Goal: Task Accomplishment & Management: Manage account settings

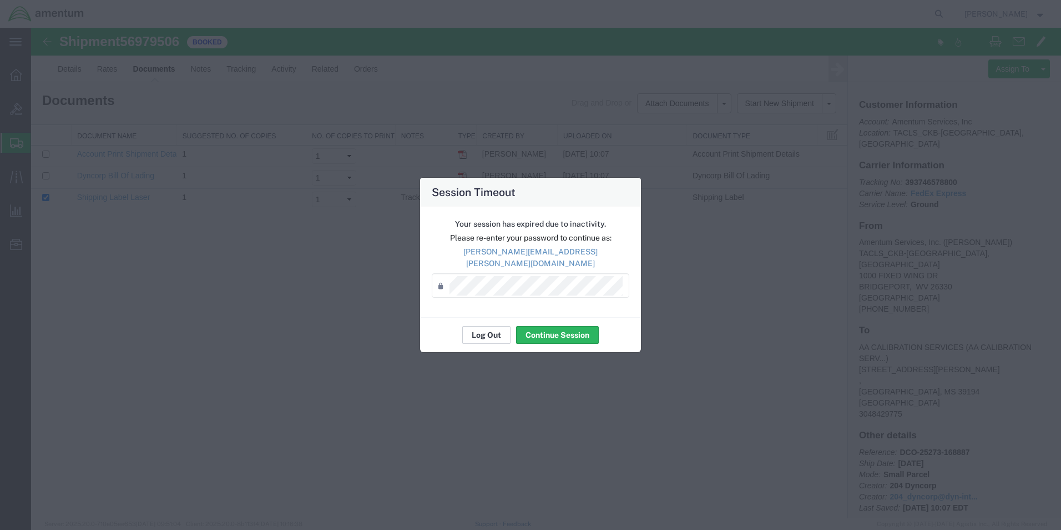
click at [481, 329] on button "Log Out" at bounding box center [486, 335] width 48 height 18
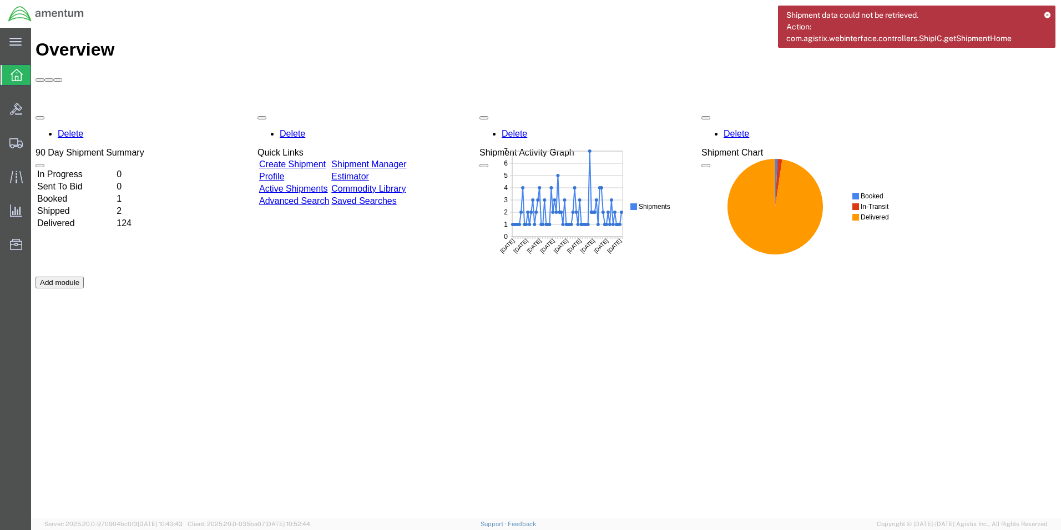
click at [1050, 13] on icon at bounding box center [1048, 15] width 8 height 6
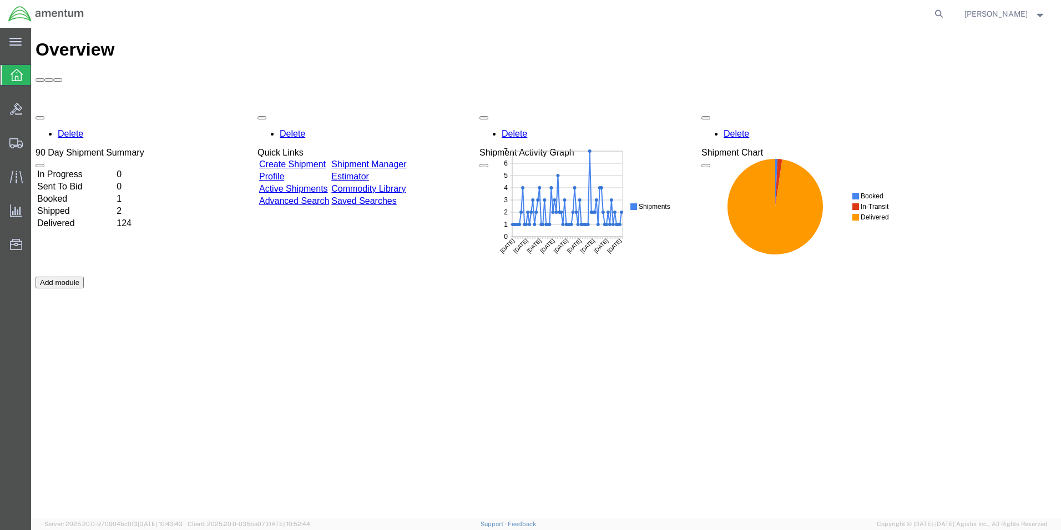
click at [406, 159] on link "Shipment Manager" at bounding box center [368, 163] width 75 height 9
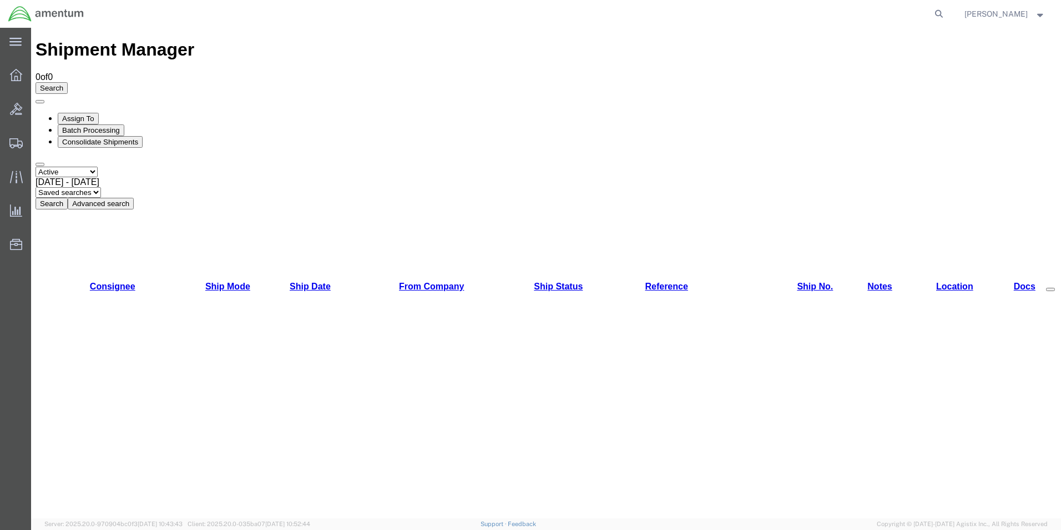
click at [68, 198] on button "Search" at bounding box center [52, 204] width 32 height 12
click at [325, 167] on div "Select status Active All Shipments Approved Booked Canceled Delivered Denied Ne…" at bounding box center [546, 188] width 1021 height 43
click at [68, 198] on button "Search" at bounding box center [52, 204] width 32 height 12
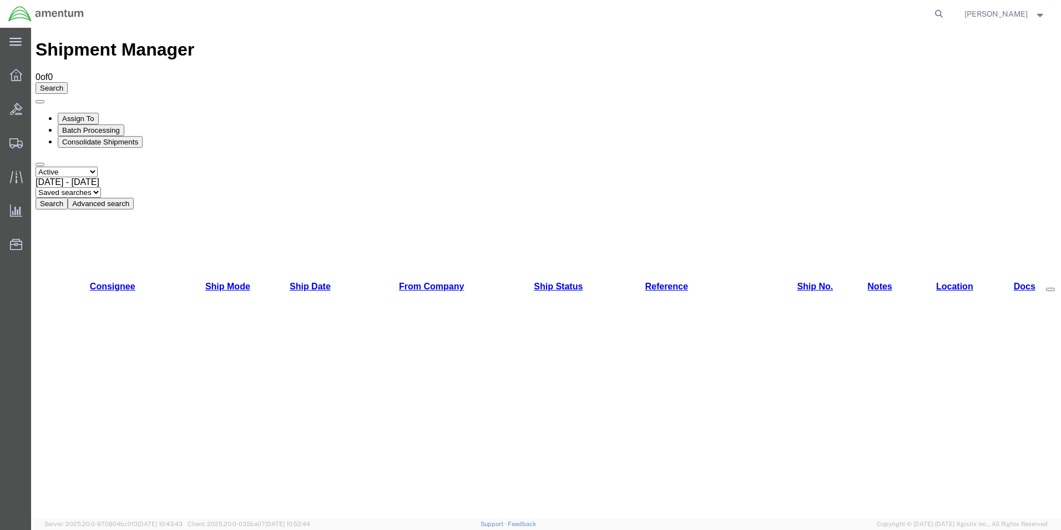
click at [68, 198] on button "Search" at bounding box center [52, 204] width 32 height 12
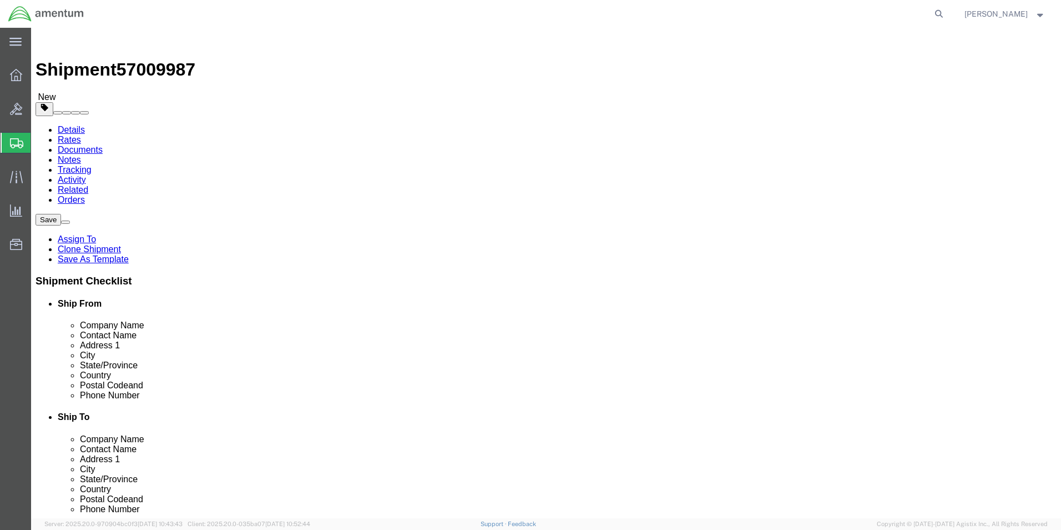
select select "42717"
select select "42714"
click input "Det 4."
type input "D"
type input "Bldg. 10"
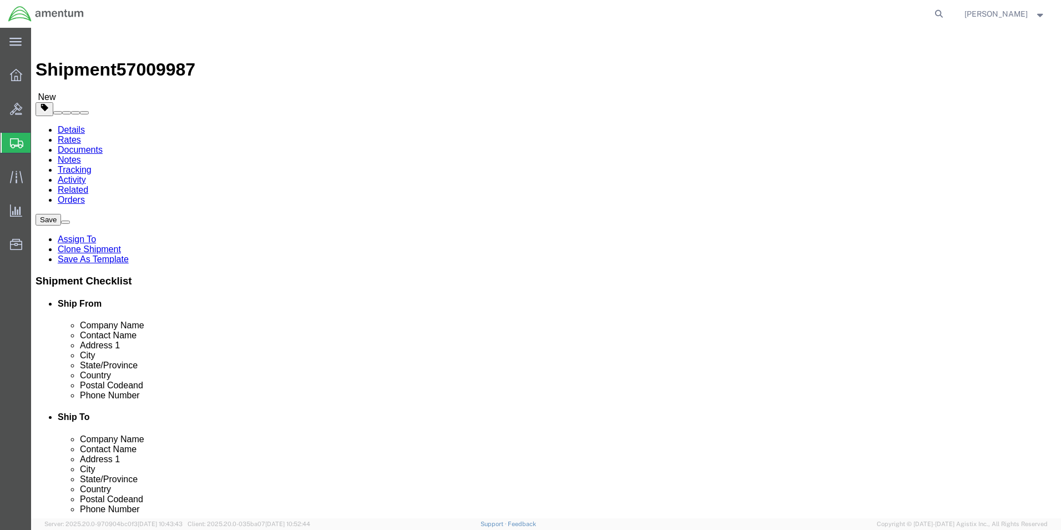
click label "Contact Name"
click button "Rate Shipment"
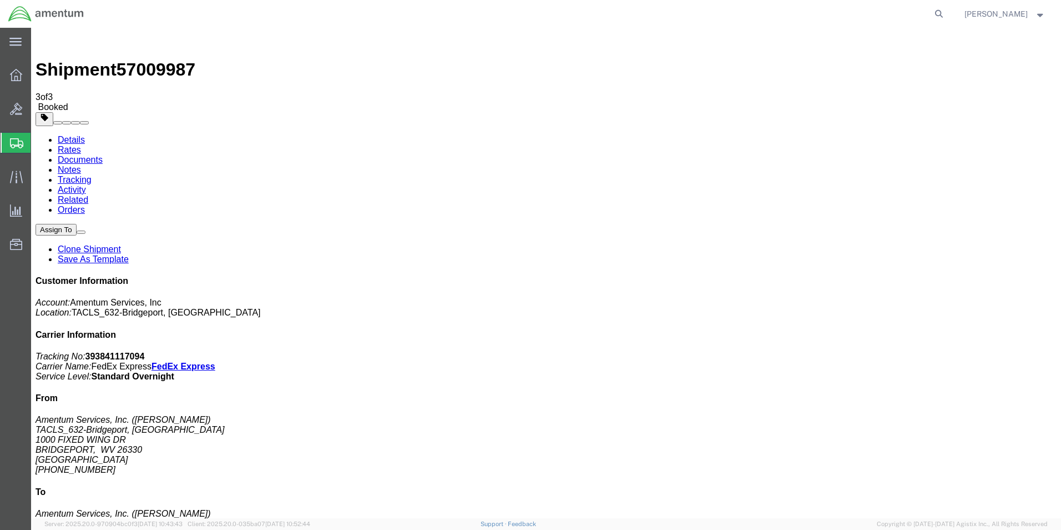
drag, startPoint x: 142, startPoint y: 194, endPoint x: 830, endPoint y: 301, distance: 696.1
click at [66, 135] on link "Details" at bounding box center [71, 139] width 27 height 9
click link "Schedule pickup request"
click at [21, 75] on icon at bounding box center [16, 75] width 12 height 12
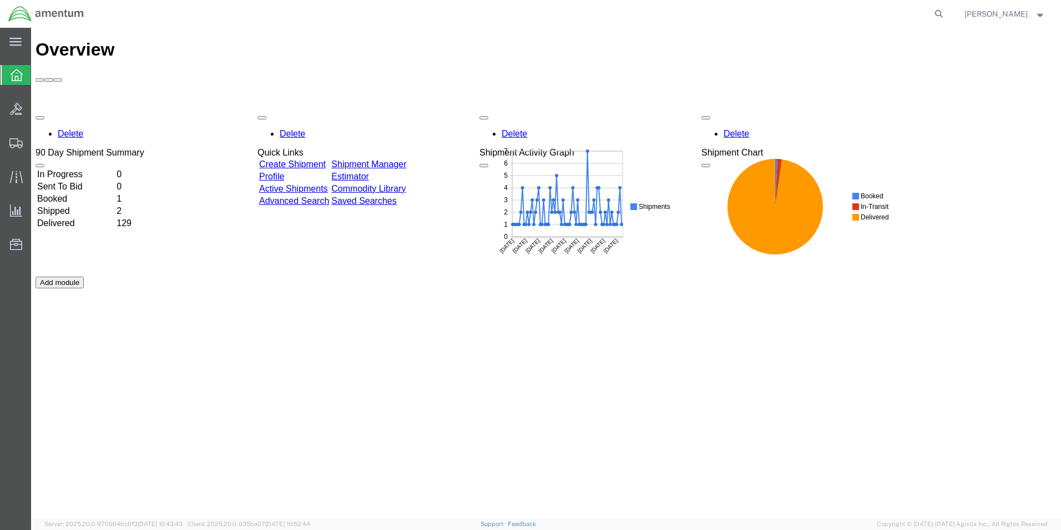
click at [406, 159] on link "Shipment Manager" at bounding box center [368, 163] width 75 height 9
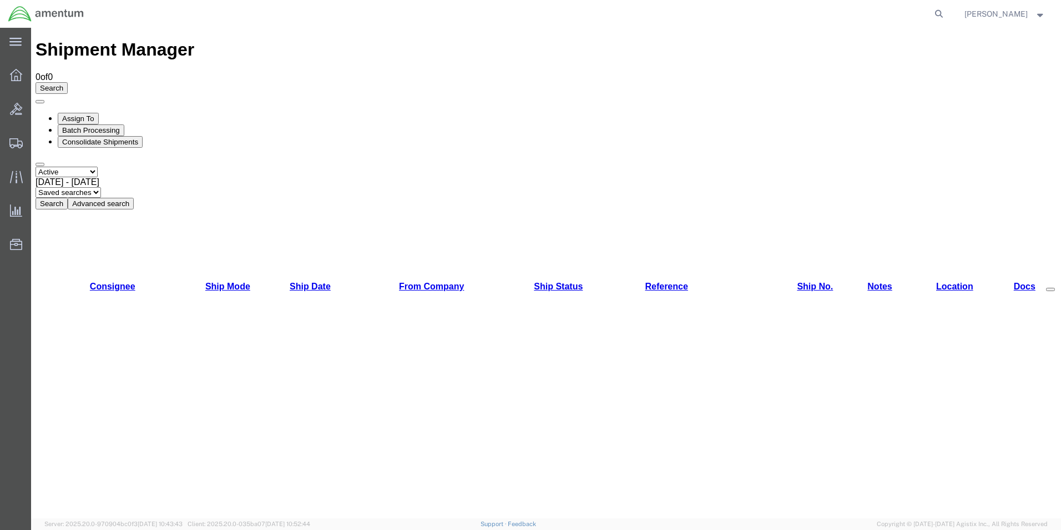
click at [68, 198] on button "Search" at bounding box center [52, 204] width 32 height 12
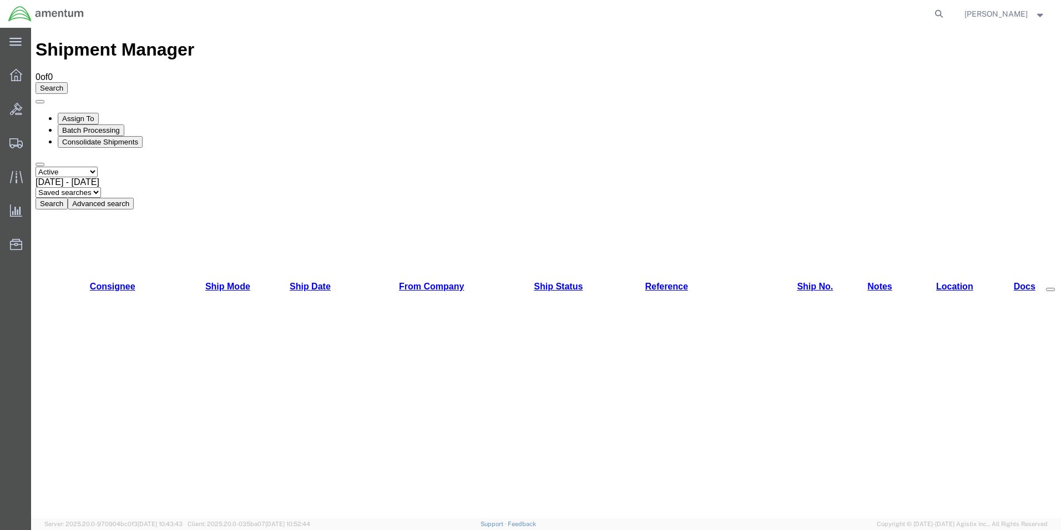
click at [68, 198] on button "Search" at bounding box center [52, 204] width 32 height 12
click at [3, 74] on div at bounding box center [16, 75] width 31 height 22
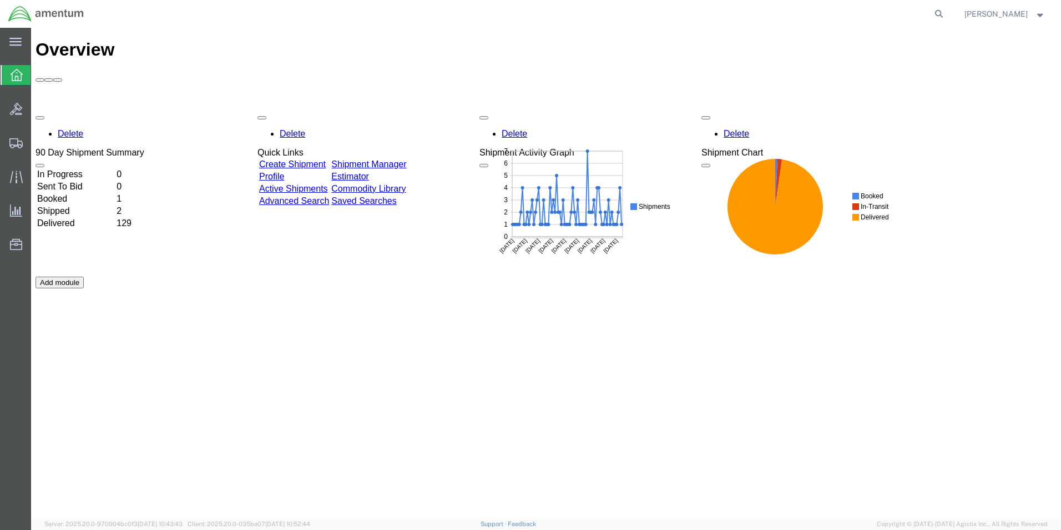
click at [406, 159] on link "Shipment Manager" at bounding box center [368, 163] width 75 height 9
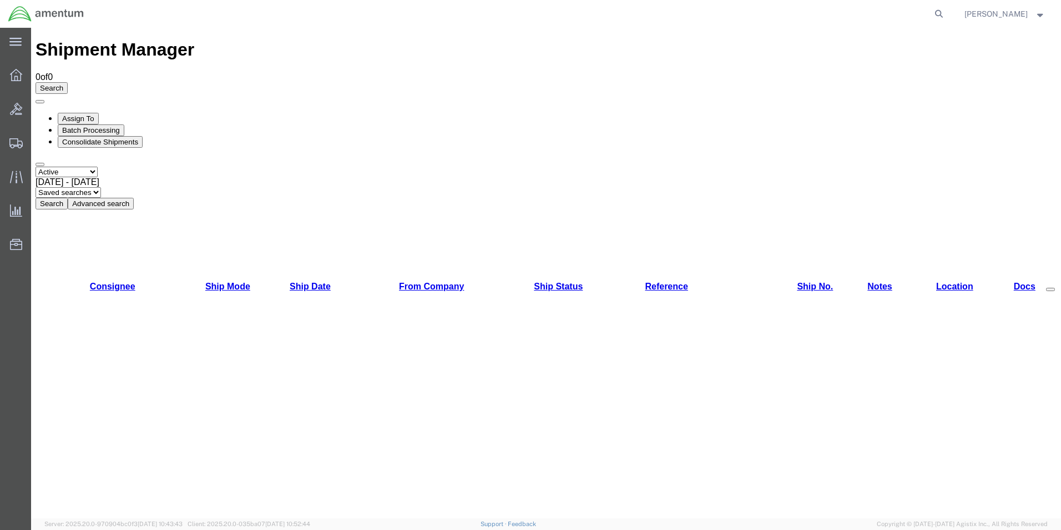
click at [68, 198] on button "Search" at bounding box center [52, 204] width 32 height 12
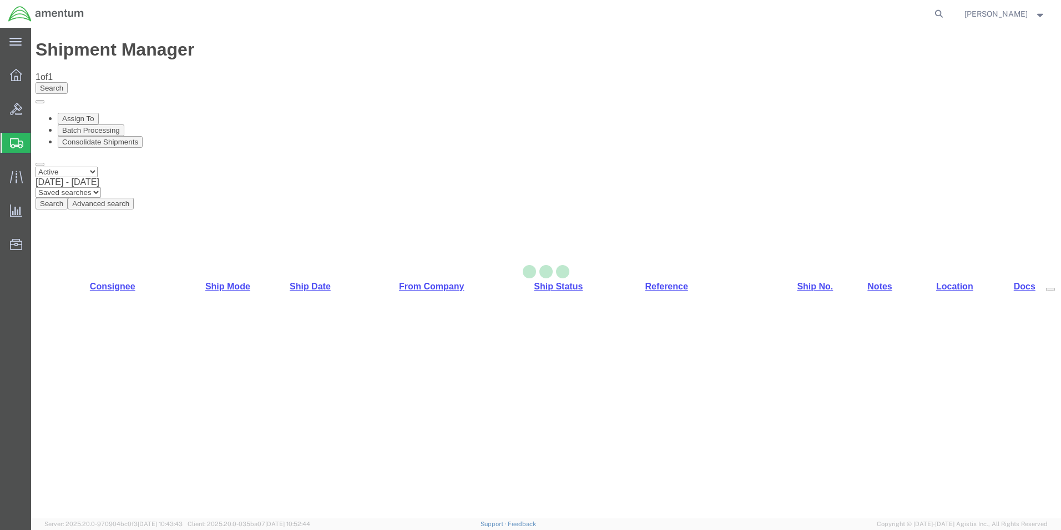
select select "42717"
select select "42714"
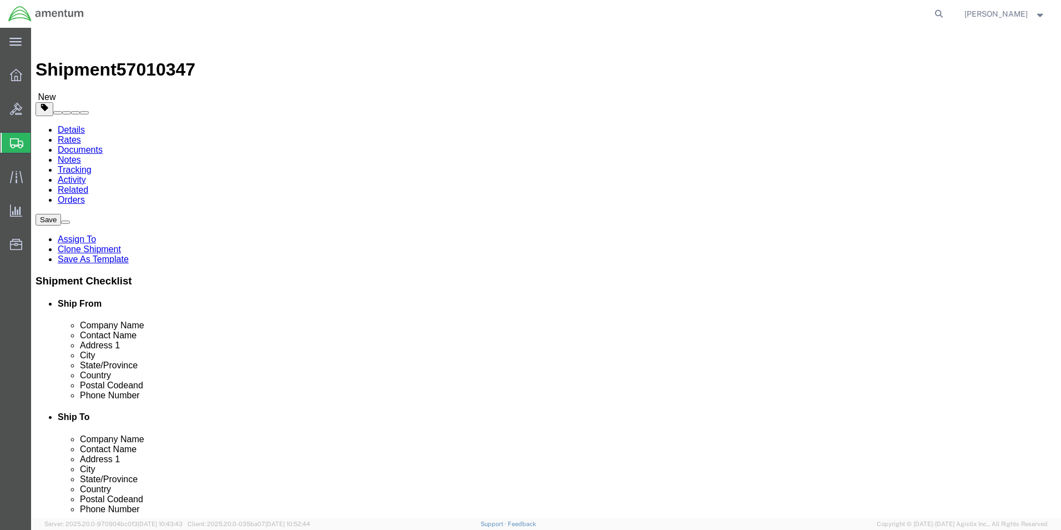
drag, startPoint x: 577, startPoint y: 269, endPoint x: 500, endPoint y: 275, distance: 77.4
click div "Address 2 Det 4."
type input "Bldg. 10"
click label
click input "checkbox"
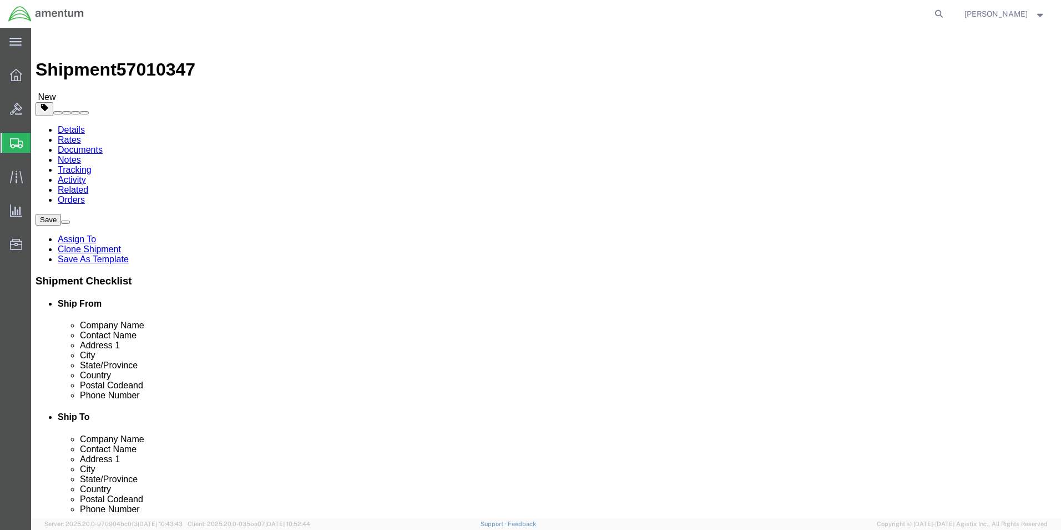
checkbox input "true"
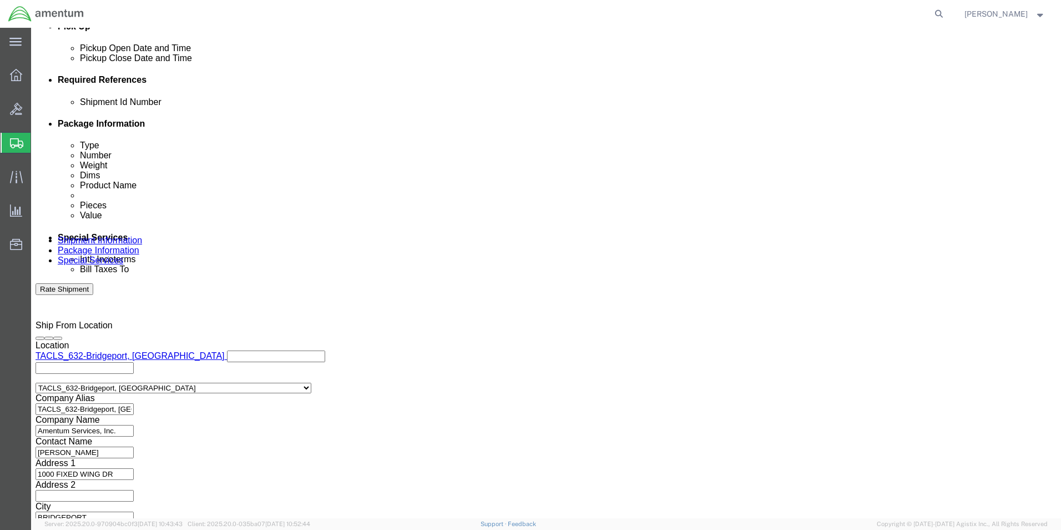
scroll to position [505, 0]
click button "Continue"
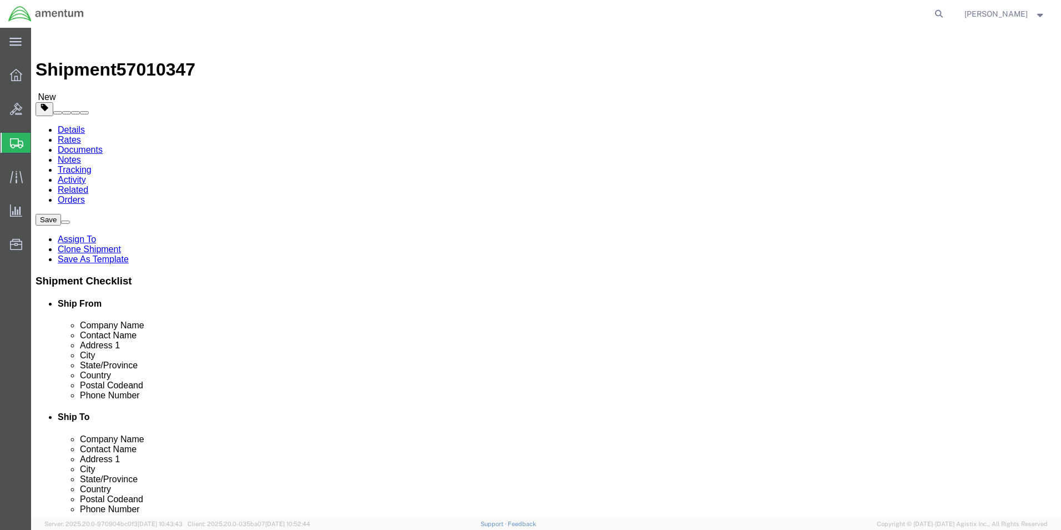
click link "Add Content"
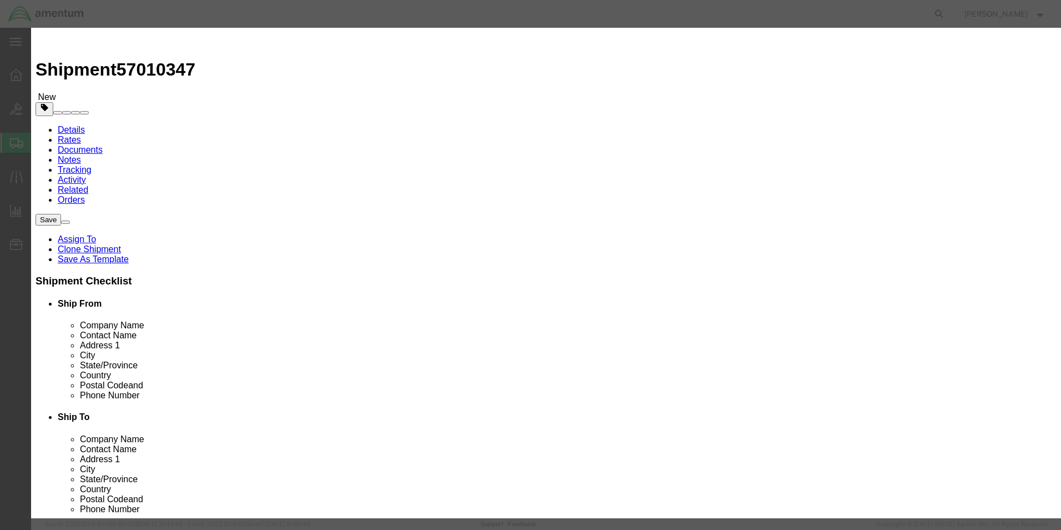
click input "text"
type input "wheel"
click input "0"
type input "1"
click input "text"
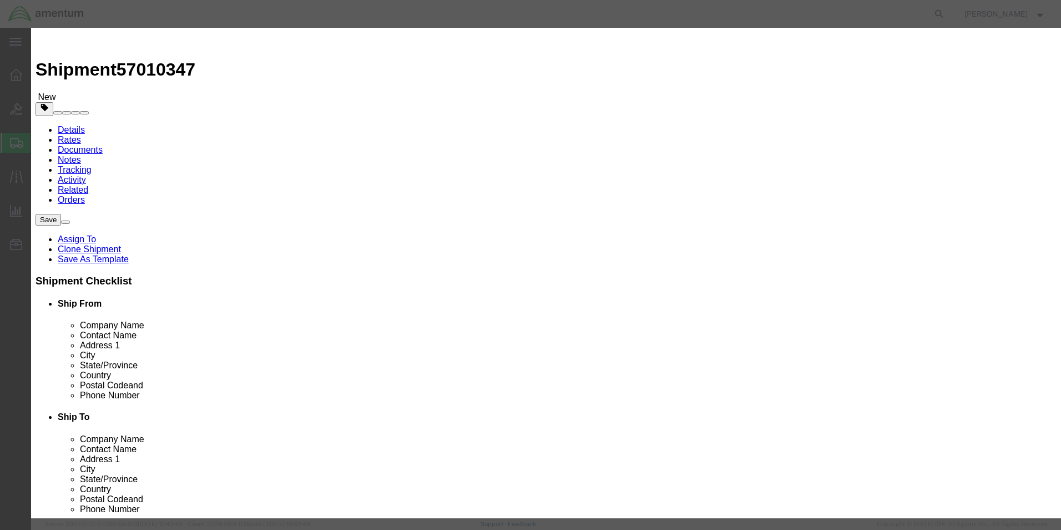
type input "100"
click button "Save & Close"
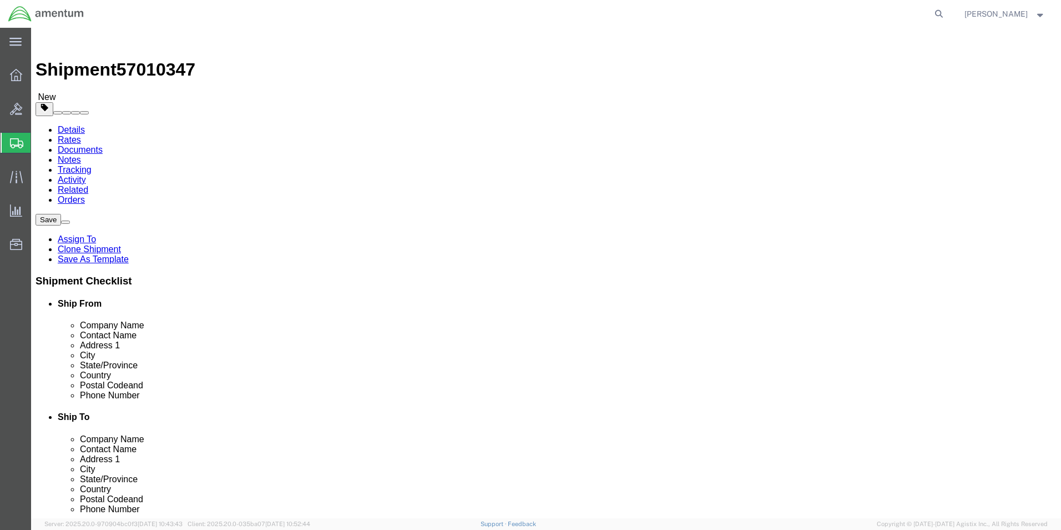
click dd "100.00 USD"
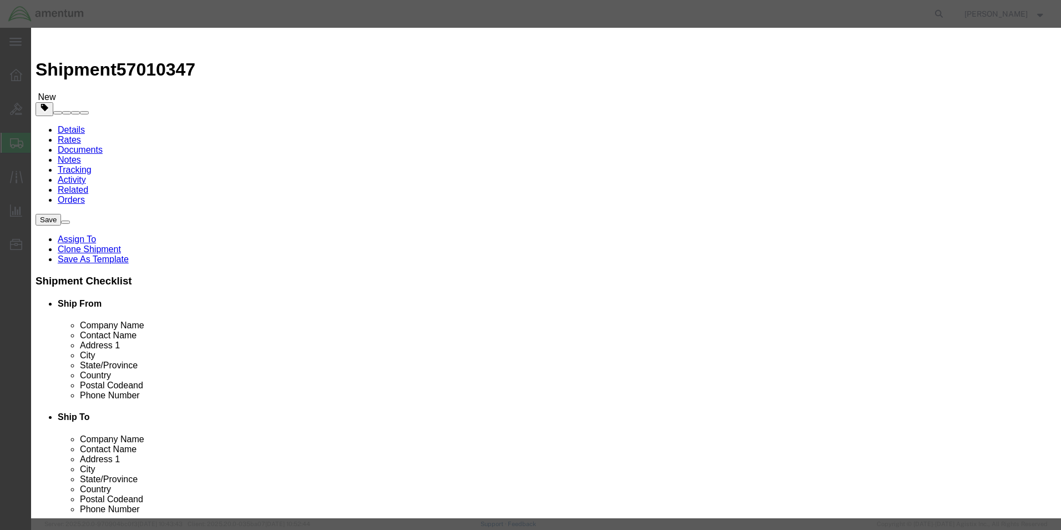
click button "Close"
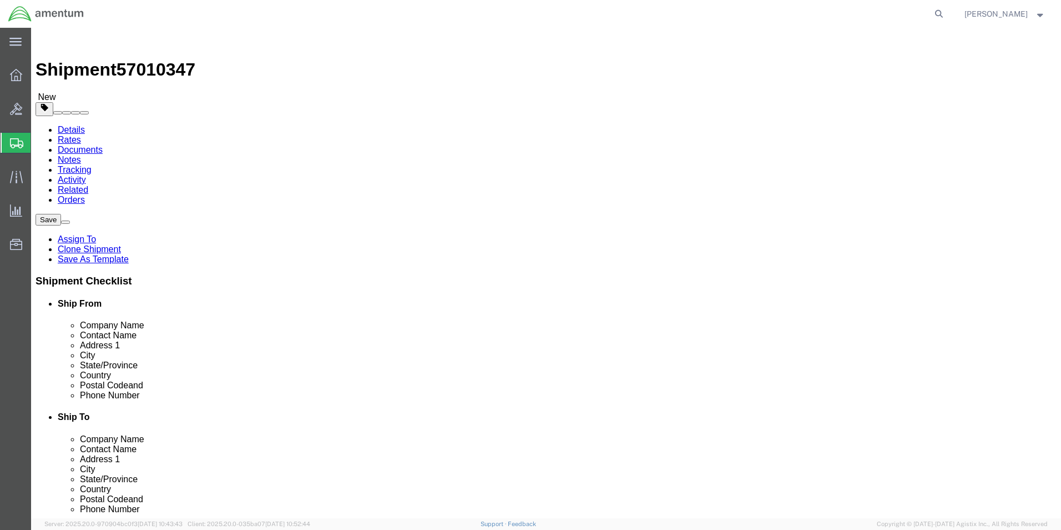
click icon
click p "WHEEL ASSEMBLY, AIRCRAFT, MLG"
click p "wheel"
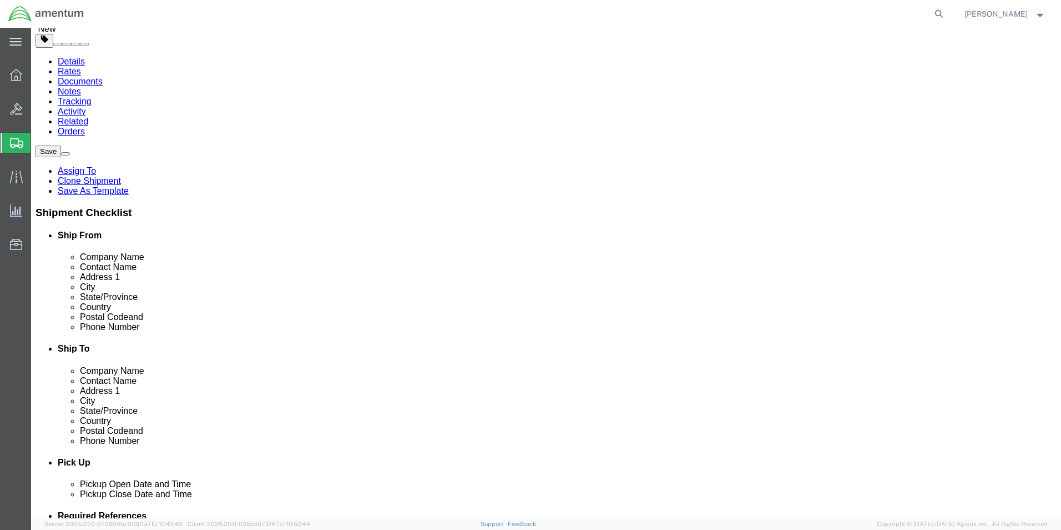
scroll to position [56, 0]
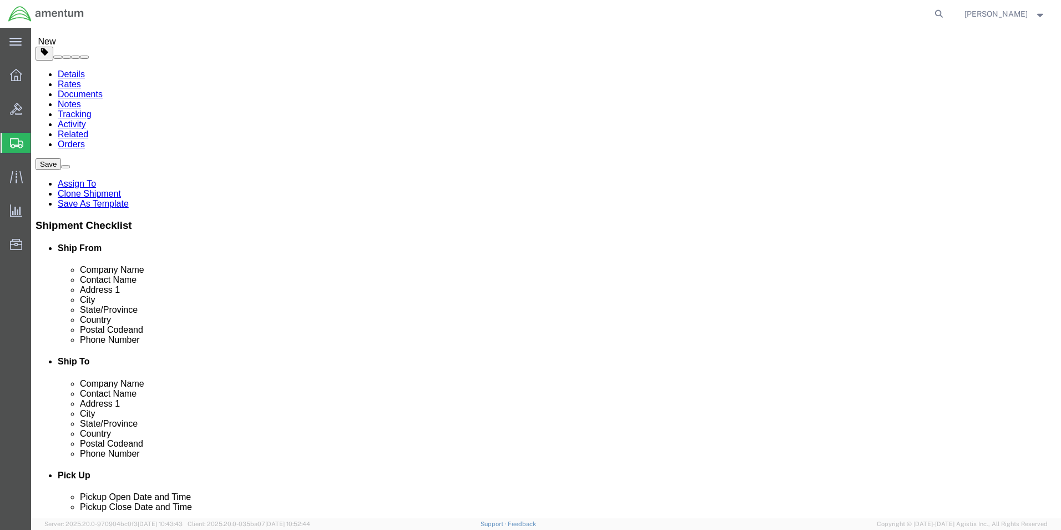
click link "Delete this content"
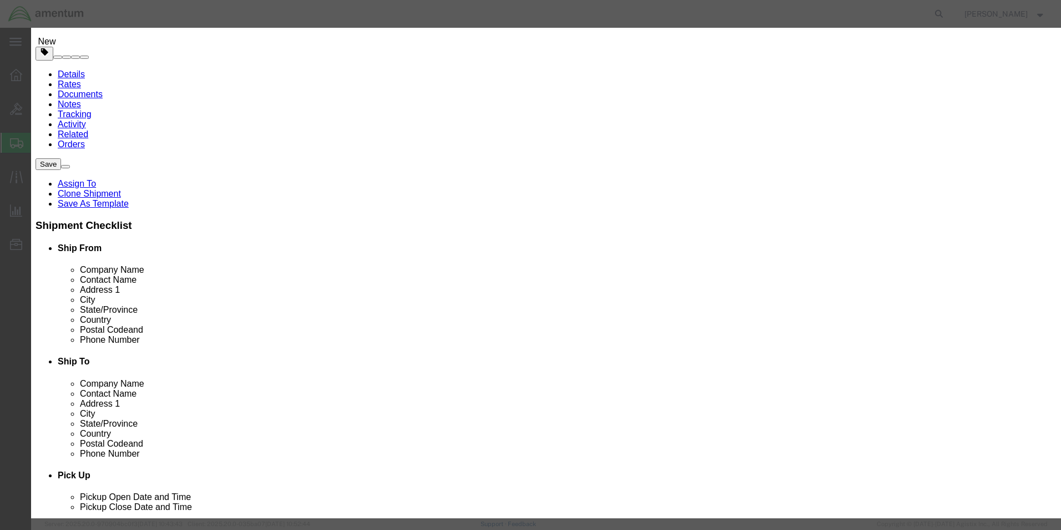
click button "Yes"
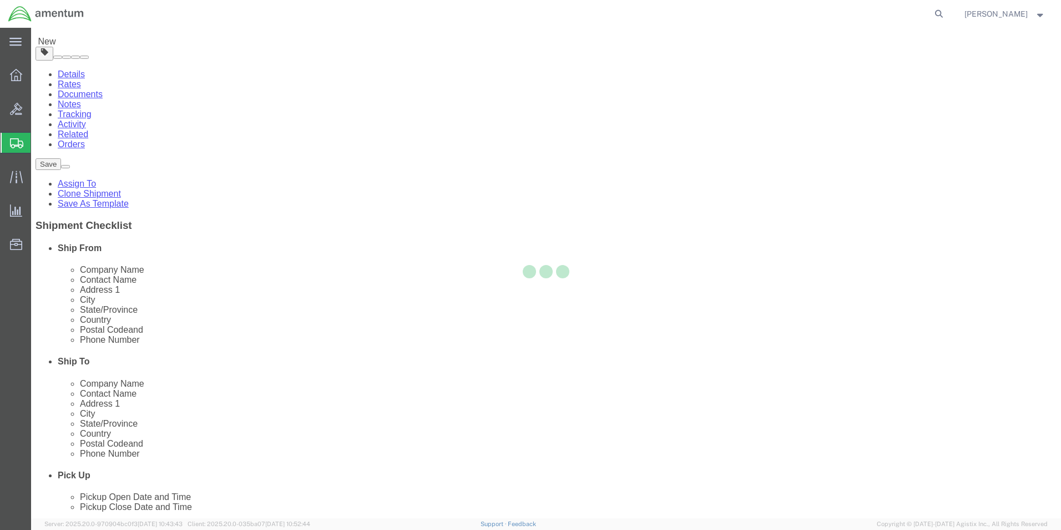
scroll to position [0, 0]
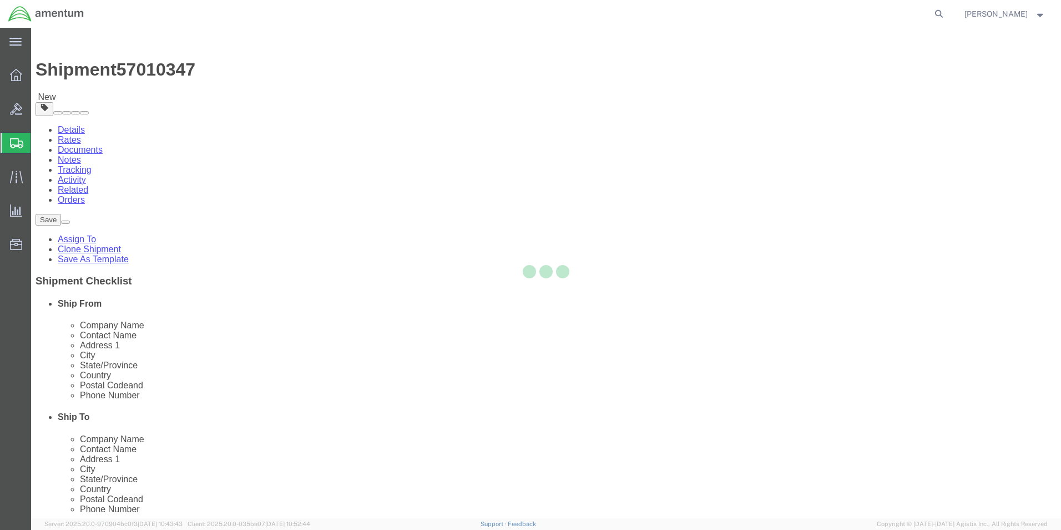
select select "CBOX"
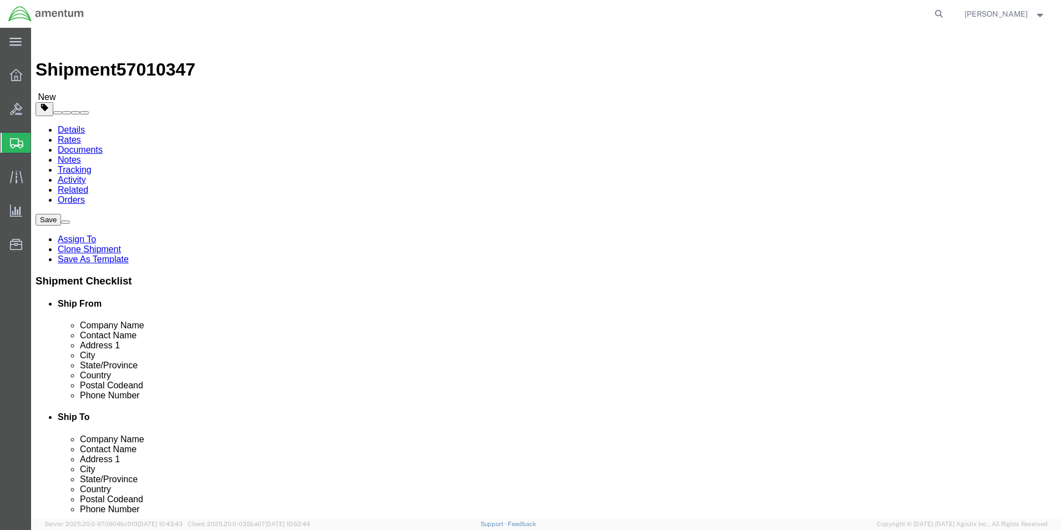
click link "Add Content"
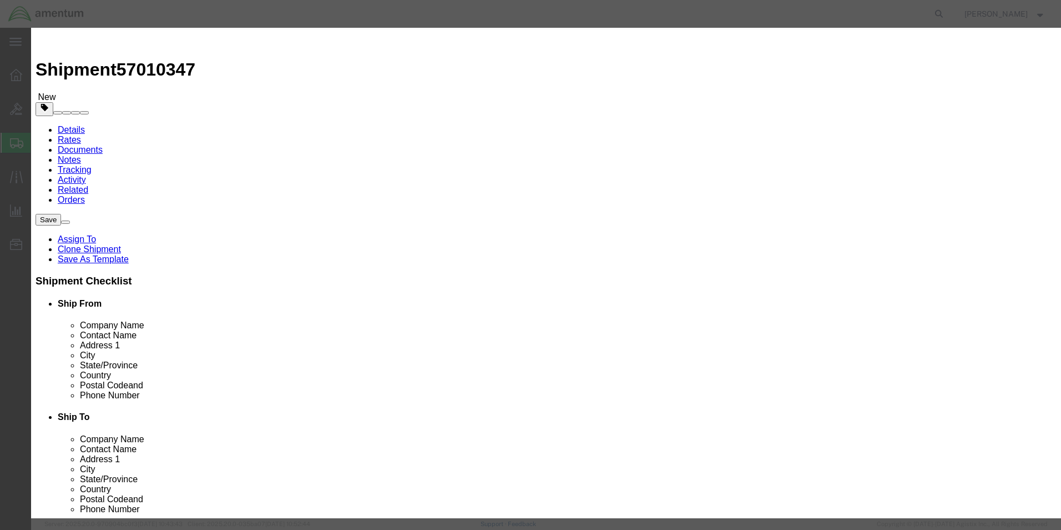
click input "text"
type input "wheel"
type input "100.00"
click button "Save & Close"
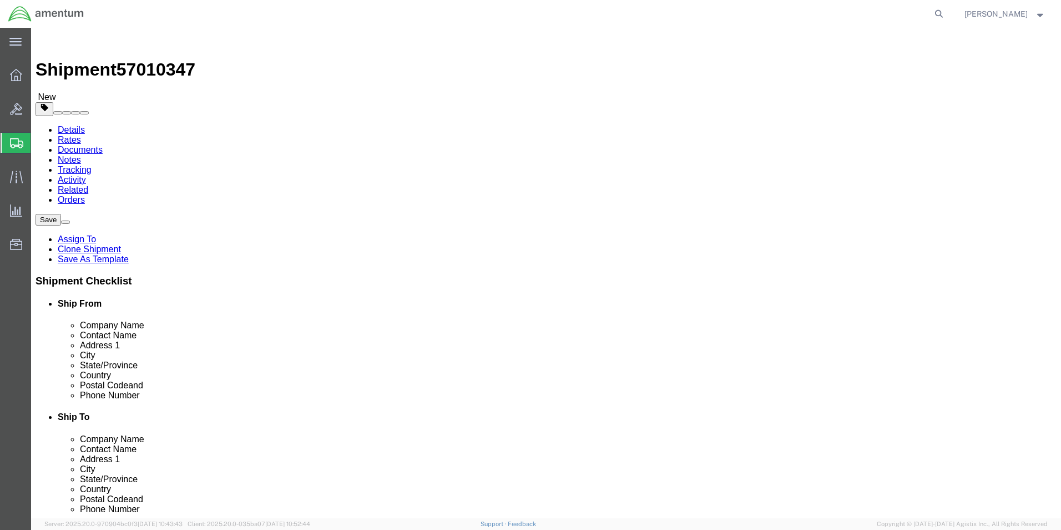
click button "Rate Shipment"
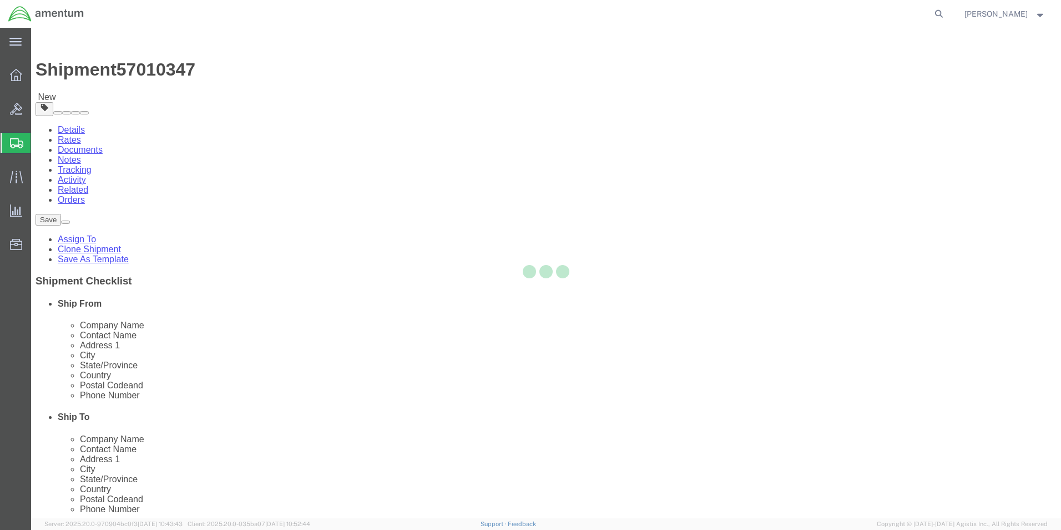
select select "CBOX"
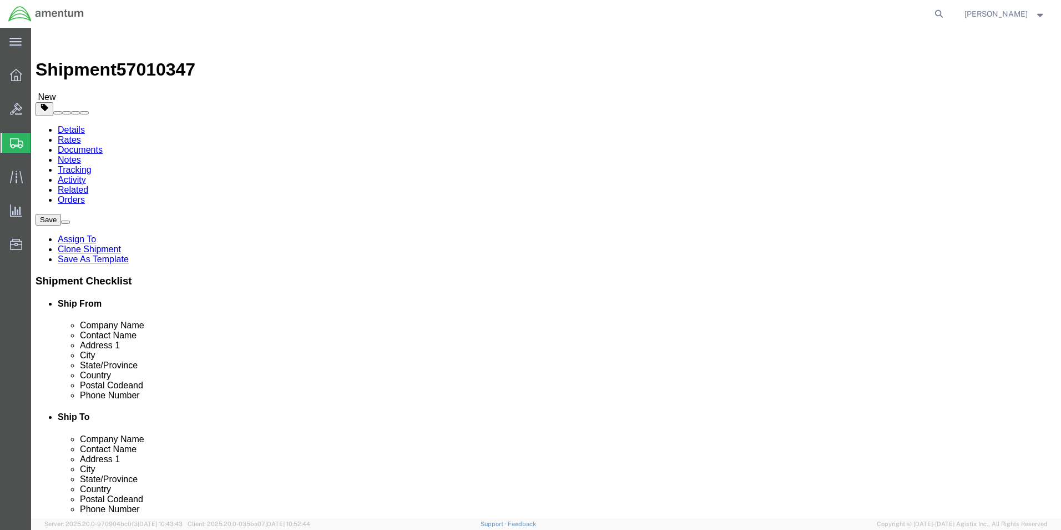
click dd "0.00 Each"
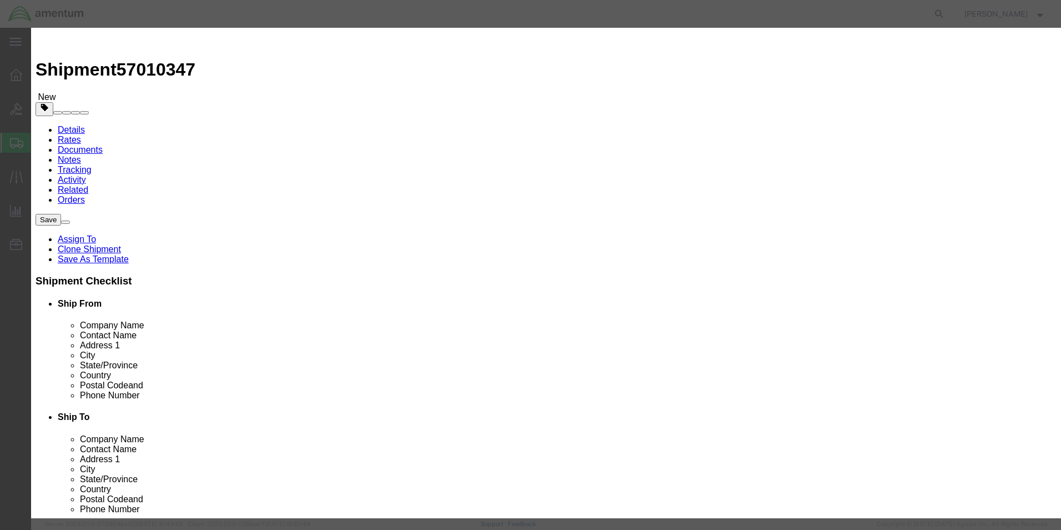
drag, startPoint x: 347, startPoint y: 138, endPoint x: 285, endPoint y: 146, distance: 62.7
click div "Product Name wheel Pieces 0.00 Select Bag Barrels 100Board Feet Bottle Box Blis…"
type input "1"
type input "100"
click button "Save & Close"
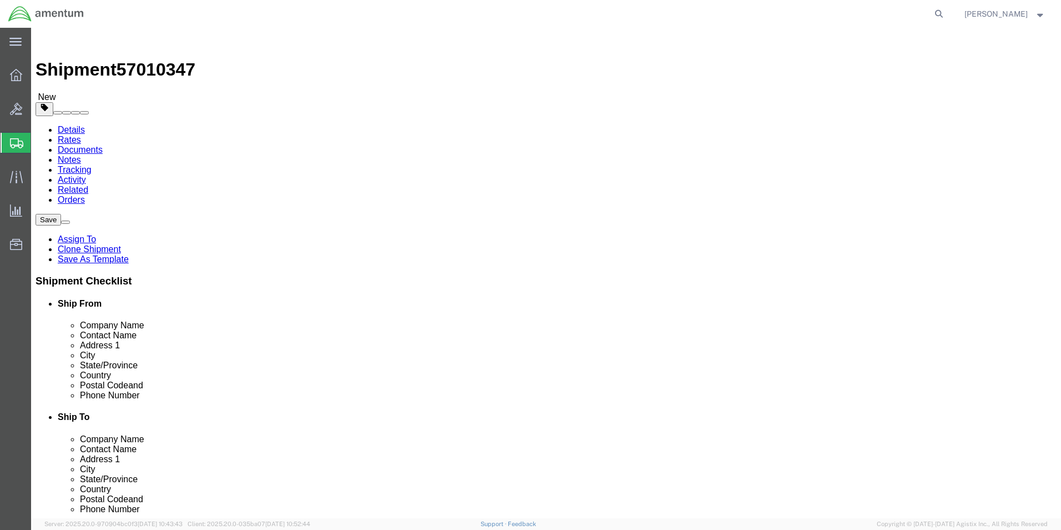
click button "Rate Shipment"
